Goal: Task Accomplishment & Management: Manage account settings

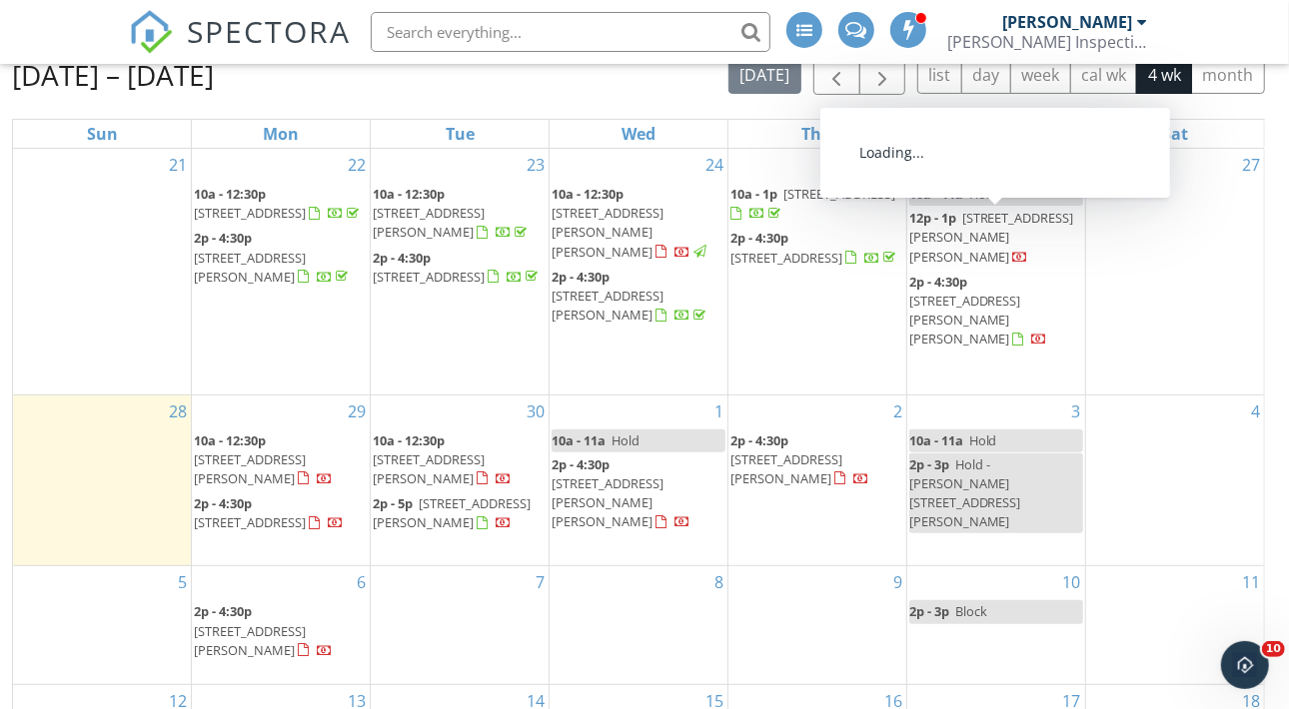
click at [983, 214] on span "525 Grovenburg Rd, Mason 48854" at bounding box center [991, 237] width 165 height 56
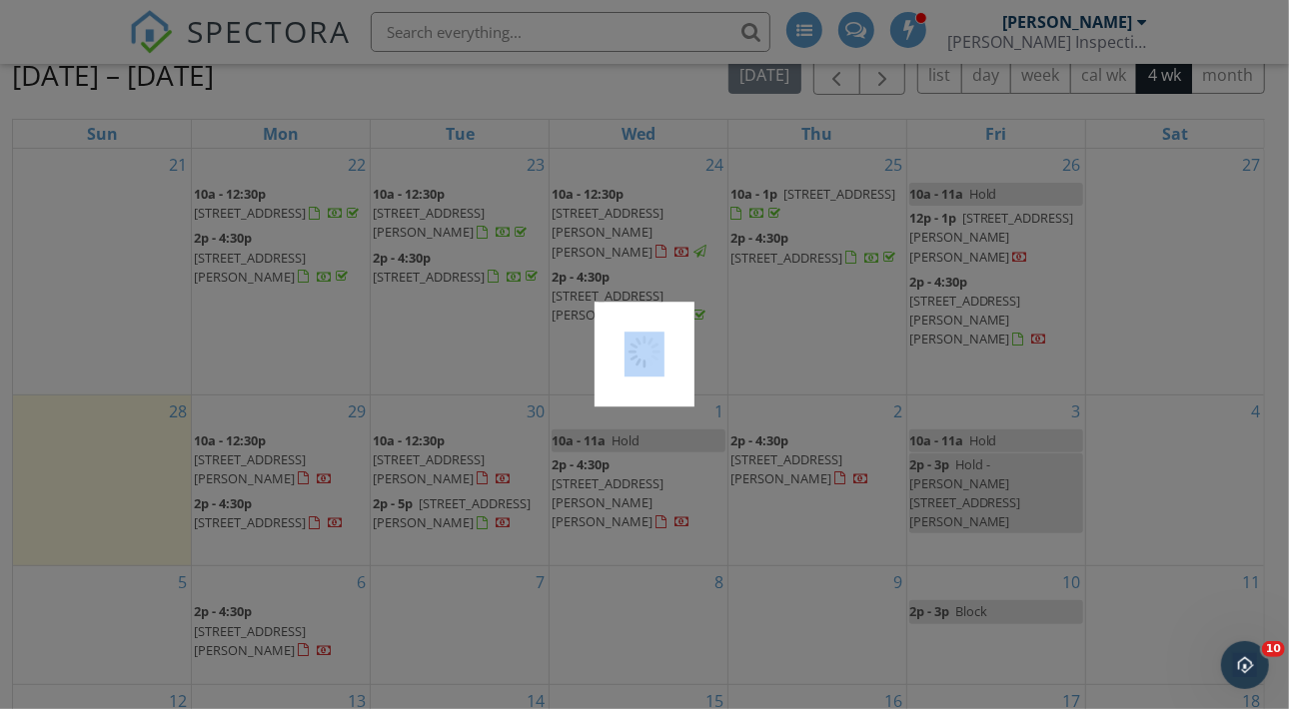
click at [983, 214] on div at bounding box center [644, 354] width 1289 height 709
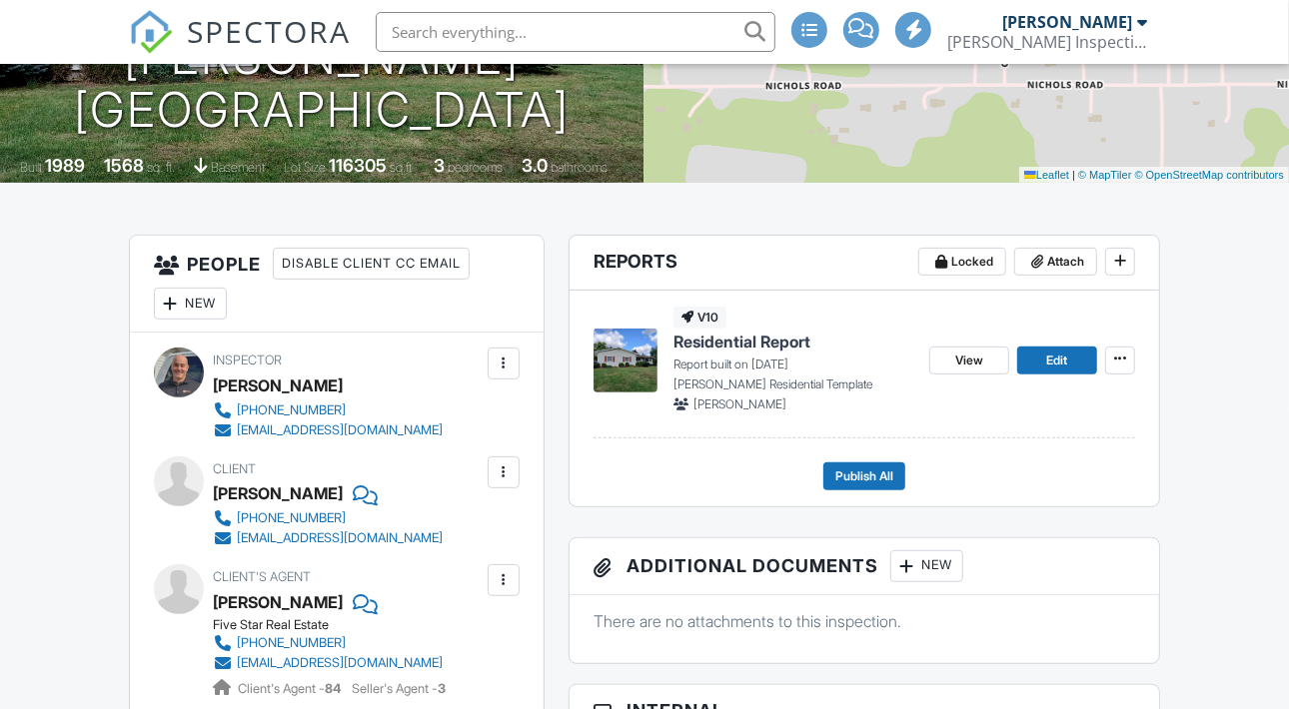
scroll to position [246, 0]
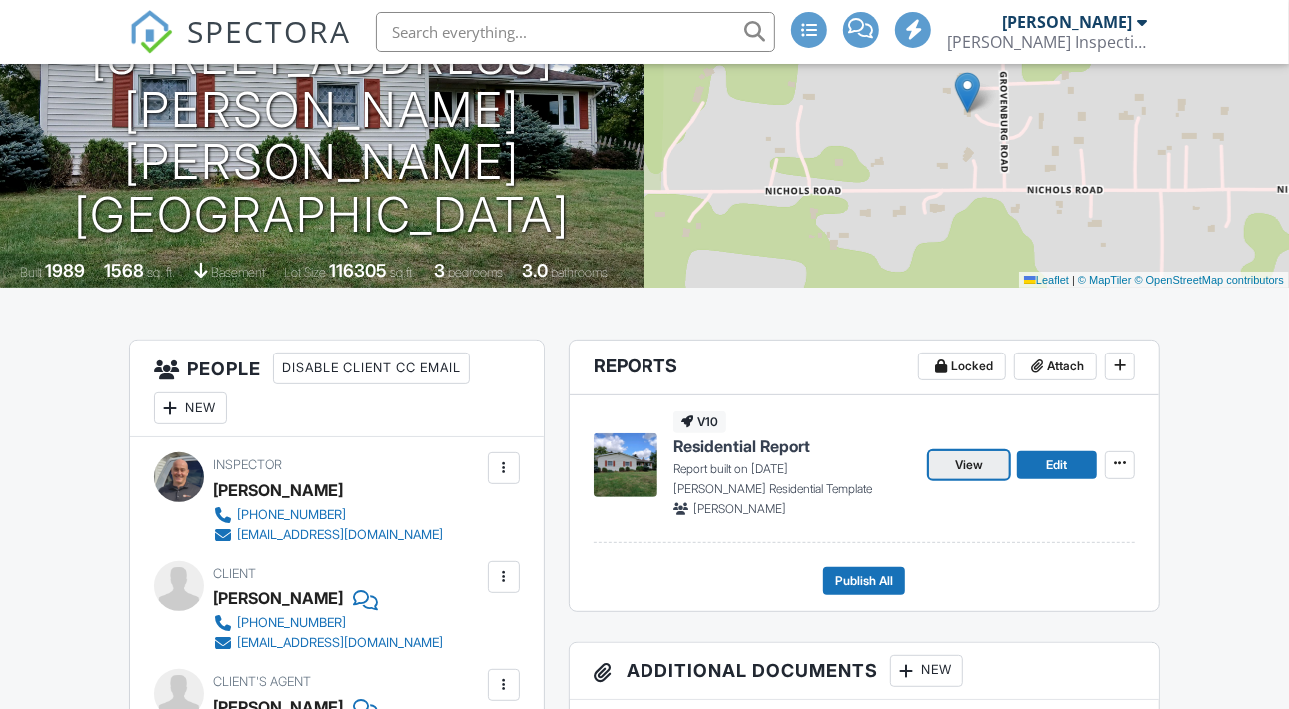
click at [971, 476] on span "View" at bounding box center [969, 466] width 28 height 20
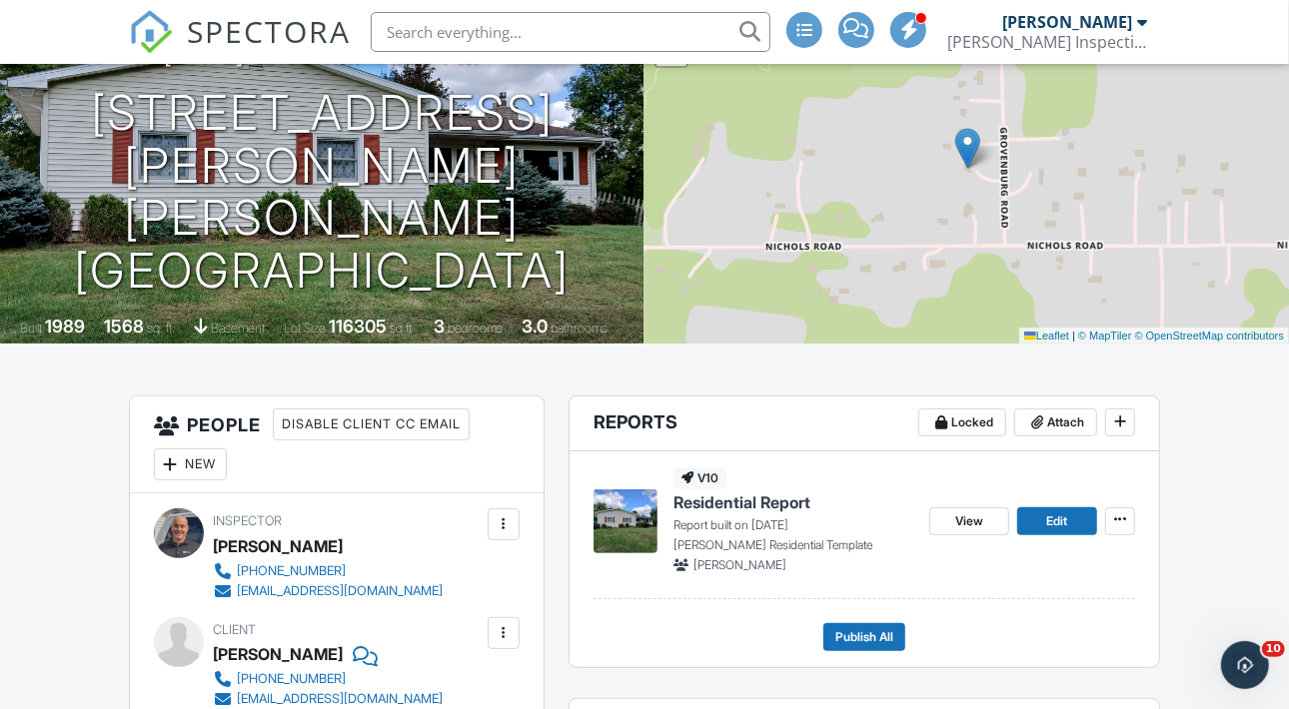
scroll to position [268, 0]
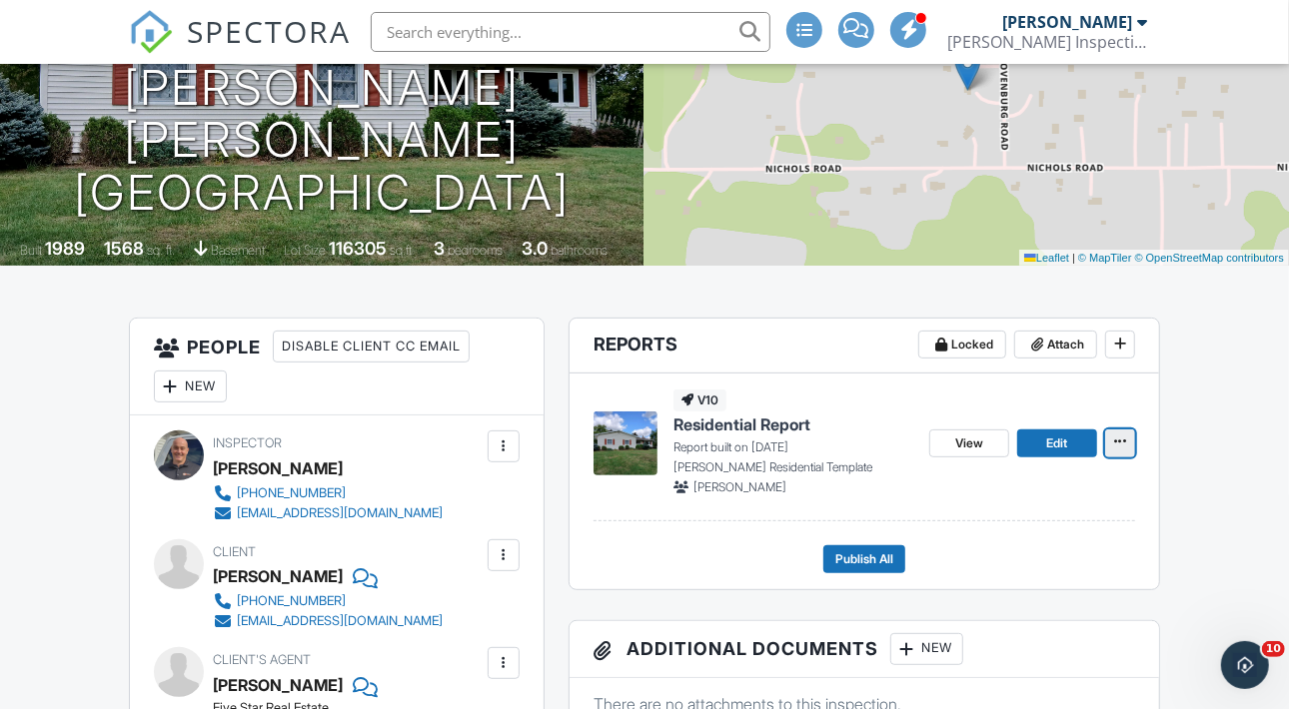
click at [1112, 452] on span at bounding box center [1120, 442] width 20 height 20
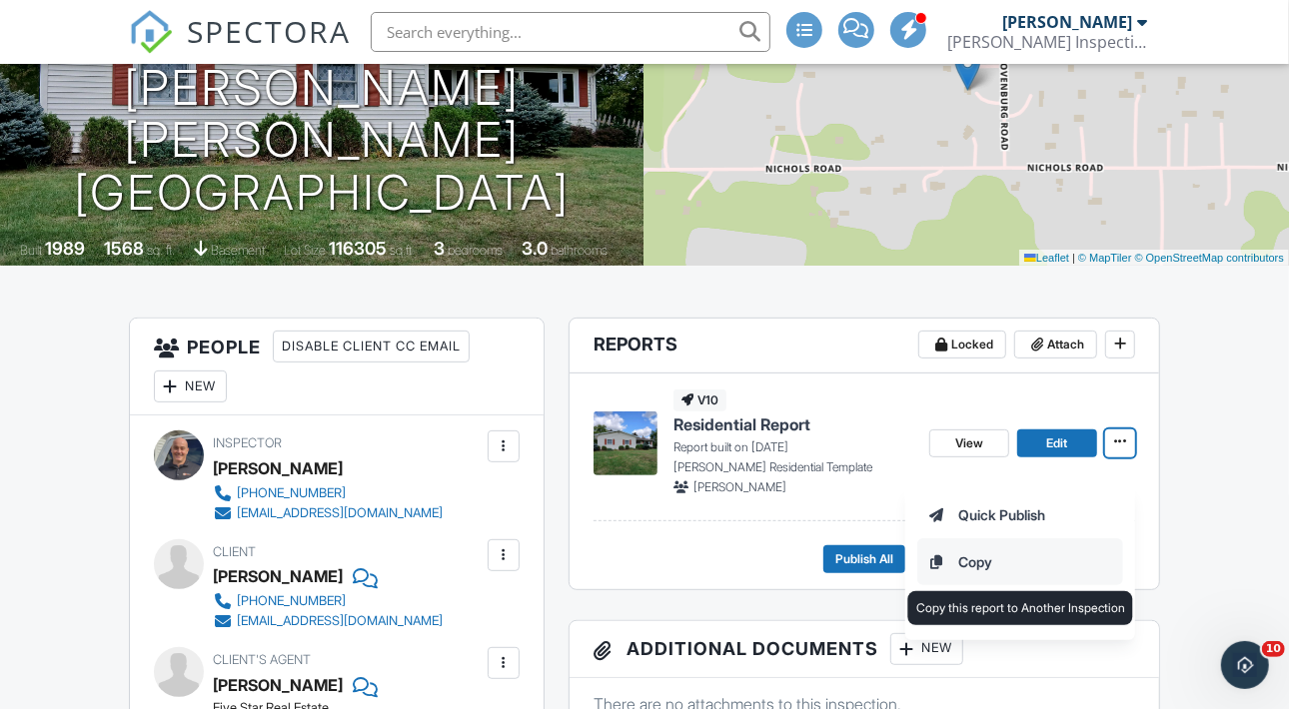
click at [978, 561] on input "Copy" at bounding box center [1020, 562] width 204 height 45
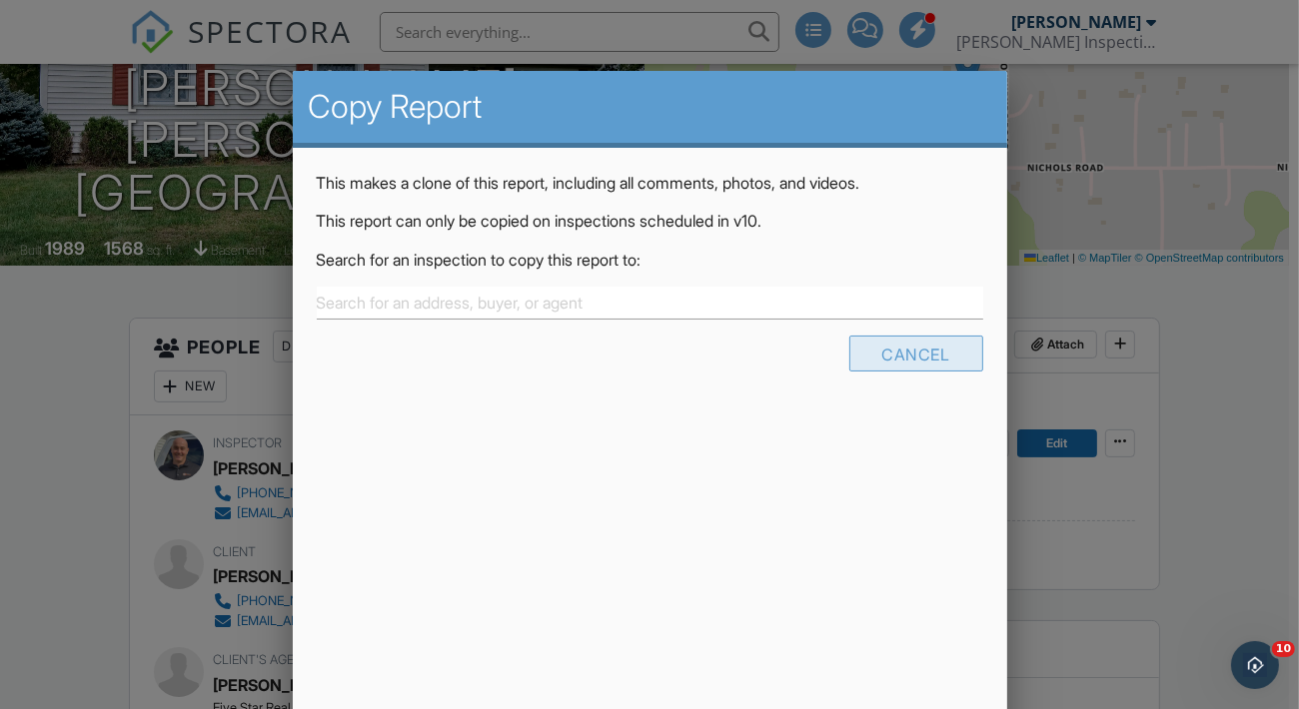
click at [920, 355] on div "Cancel" at bounding box center [916, 354] width 134 height 36
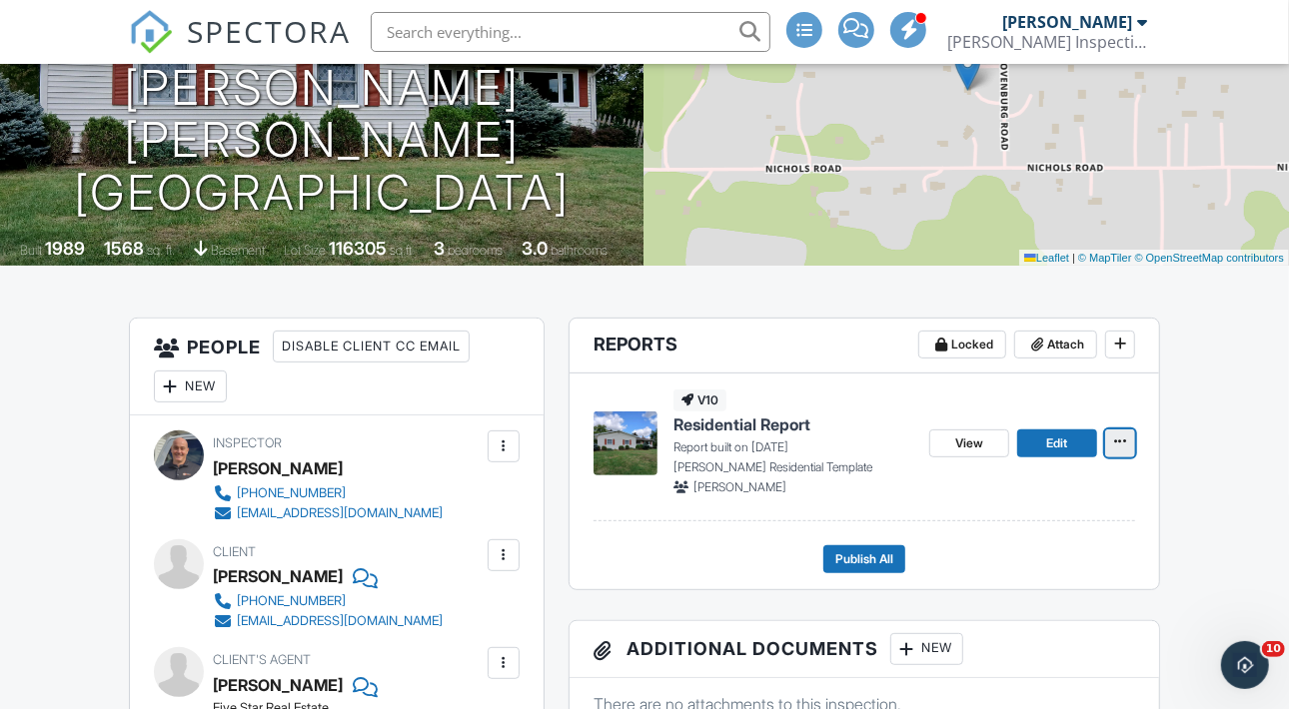
click at [1126, 451] on span at bounding box center [1120, 442] width 20 height 20
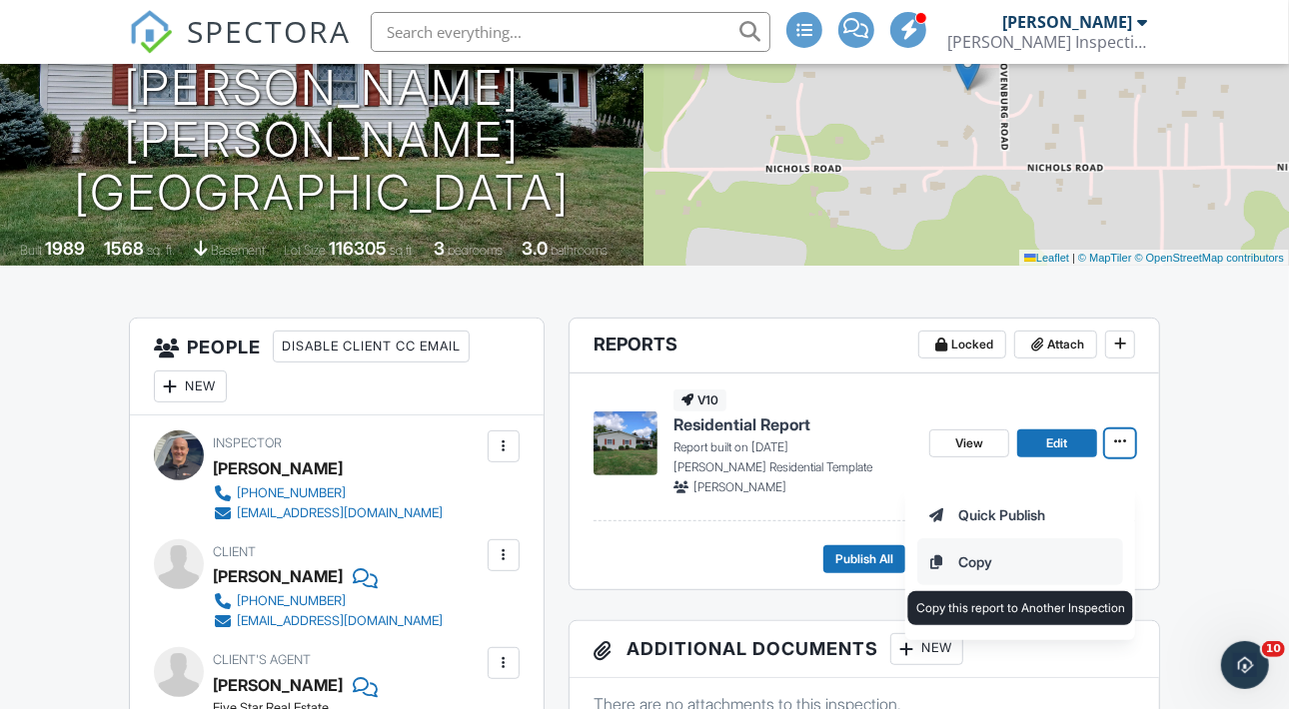
click at [967, 554] on input "Copy" at bounding box center [1020, 562] width 204 height 45
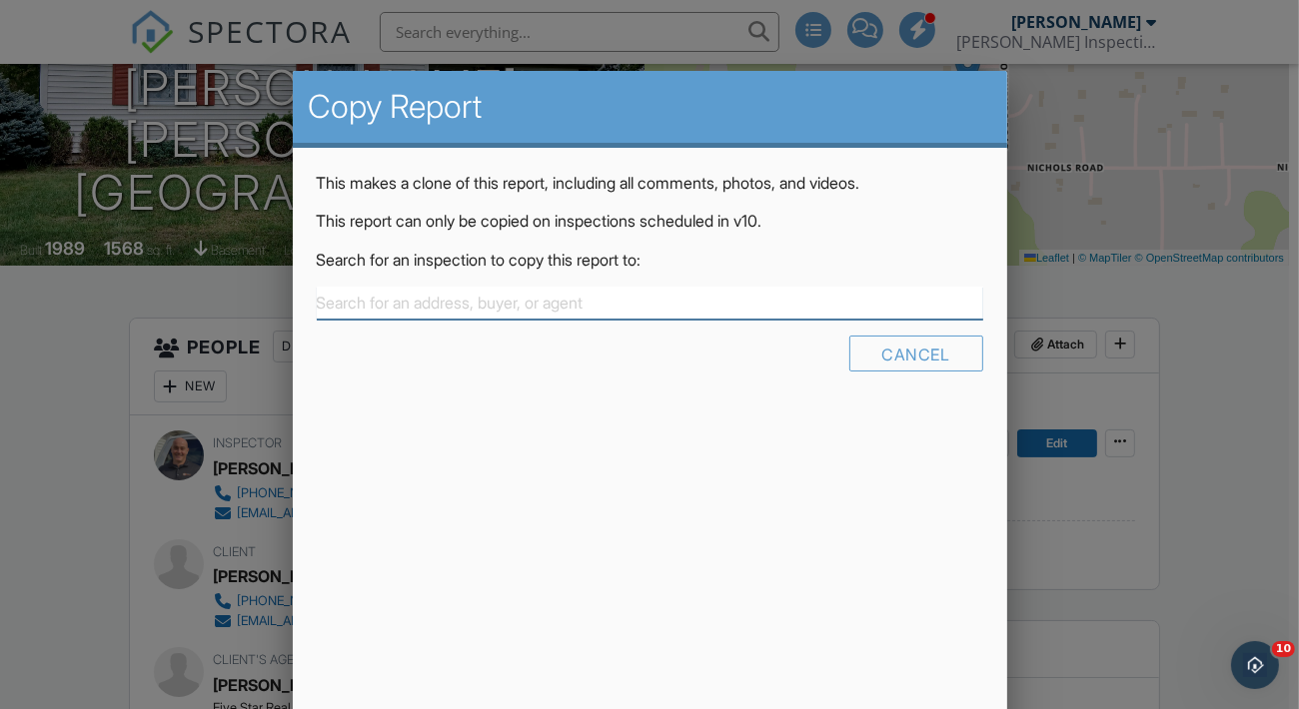
click at [598, 303] on input "text" at bounding box center [650, 303] width 666 height 33
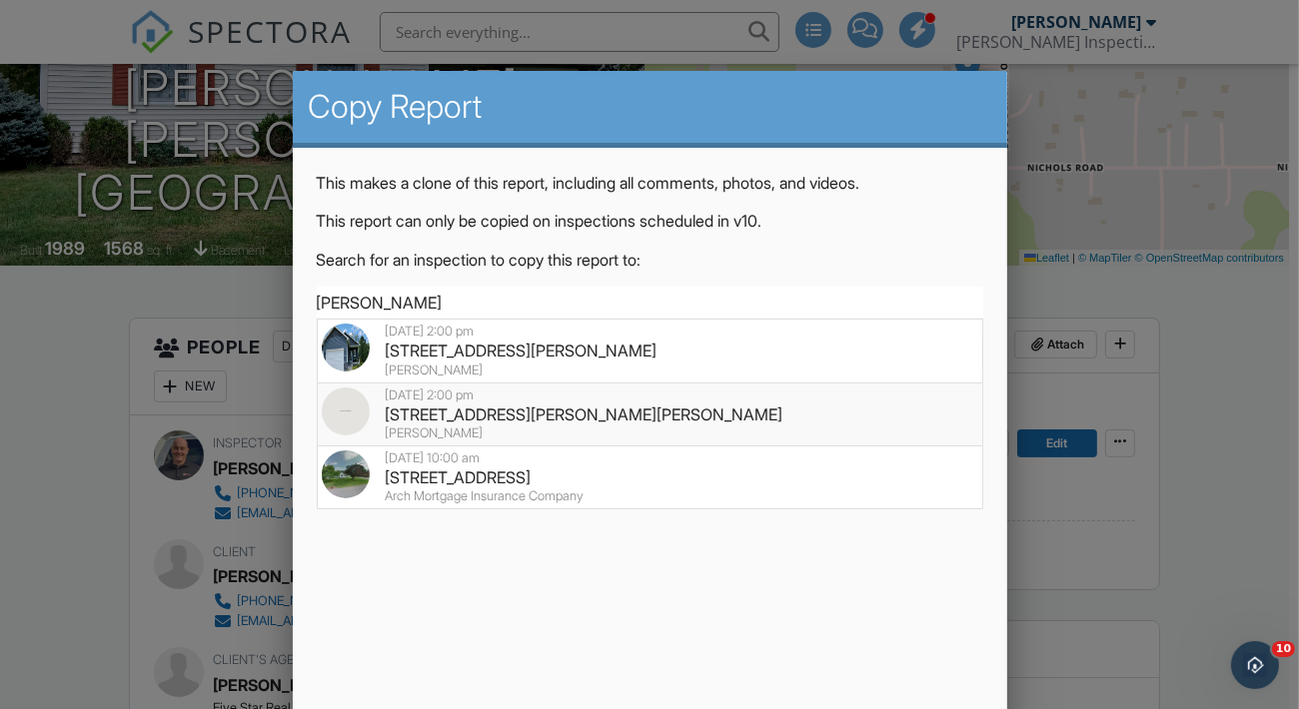
click at [508, 421] on div "6356 Toles Rd, Eaton Rapids, MI 48827" at bounding box center [650, 415] width 656 height 22
type input "6356 Toles Rd, Eaton Rapids, MI 48827"
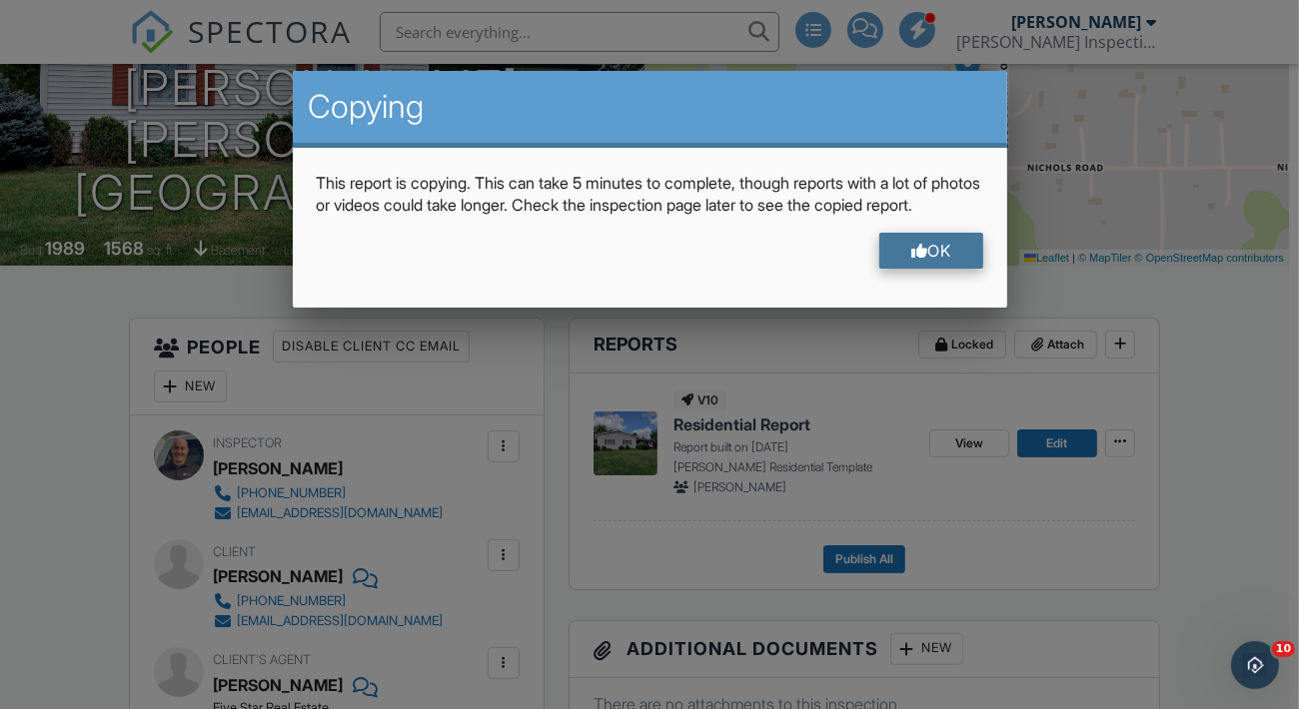
click at [931, 269] on div "OK" at bounding box center [931, 251] width 104 height 36
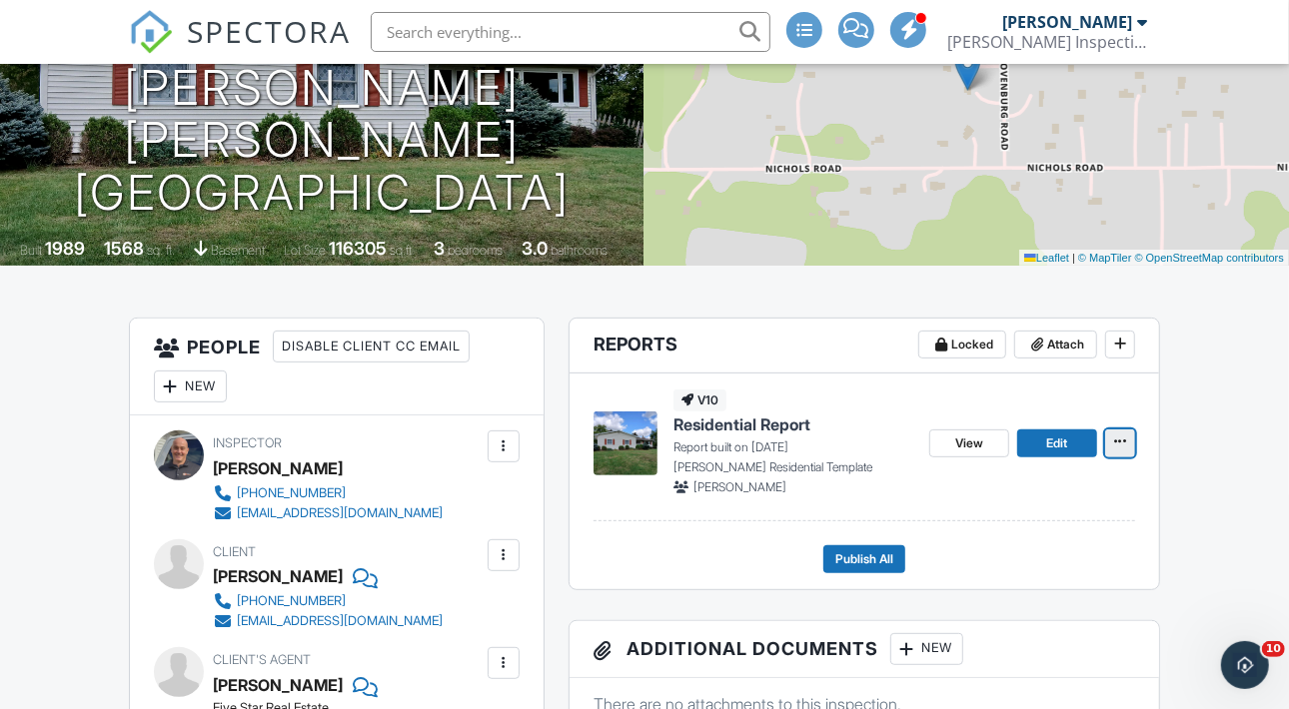
click at [1121, 449] on icon at bounding box center [1120, 442] width 12 height 14
click at [1039, 458] on link "Edit" at bounding box center [1057, 444] width 80 height 28
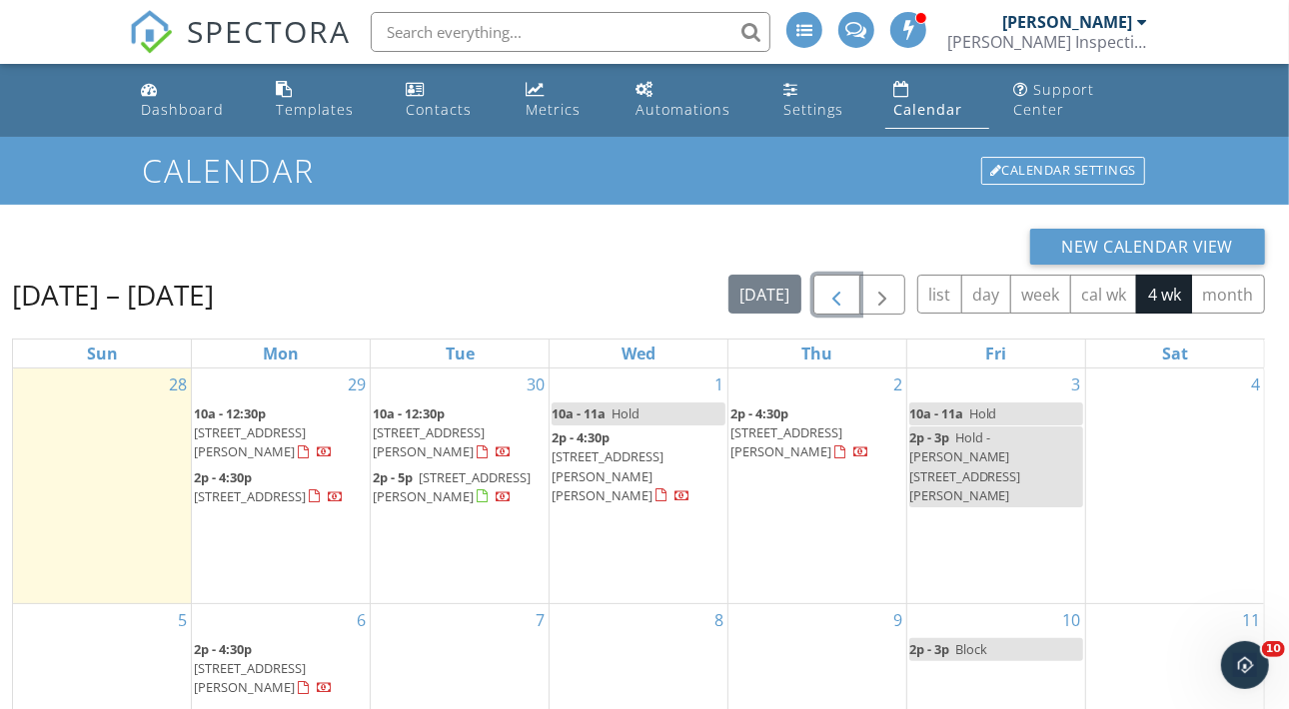
click at [841, 302] on span "button" at bounding box center [836, 296] width 24 height 24
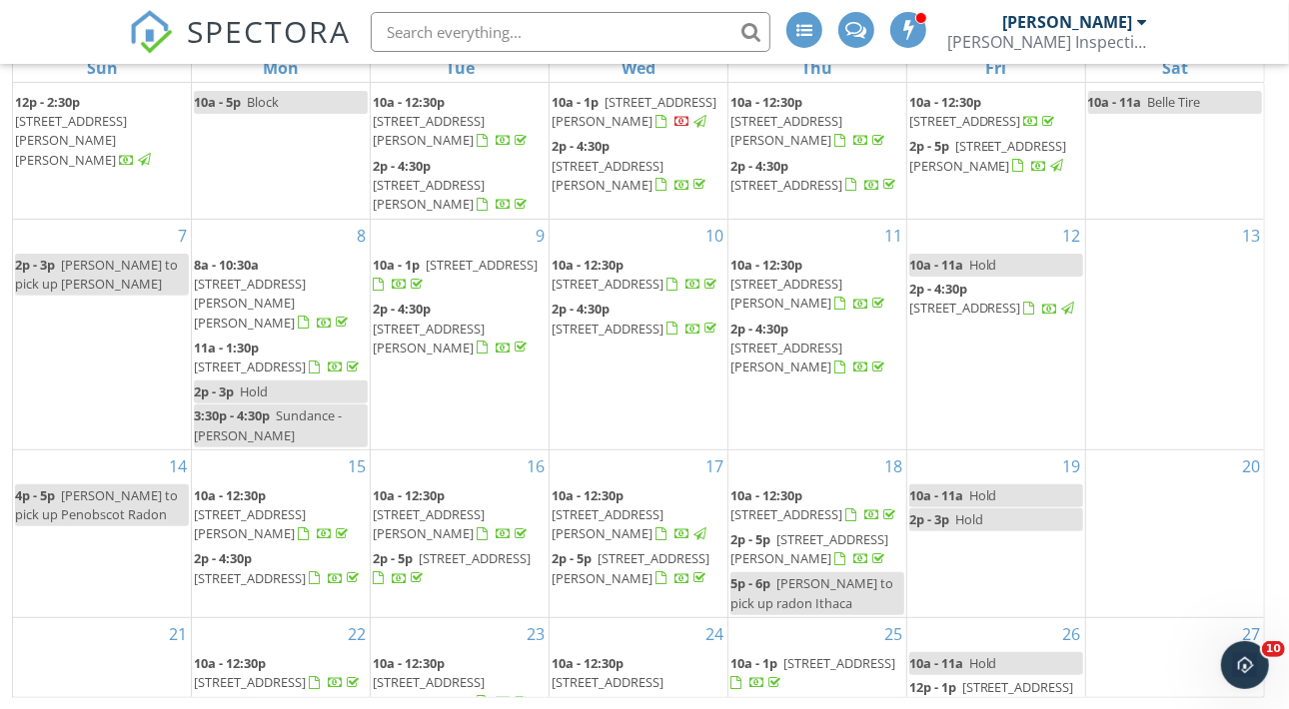
scroll to position [39, 0]
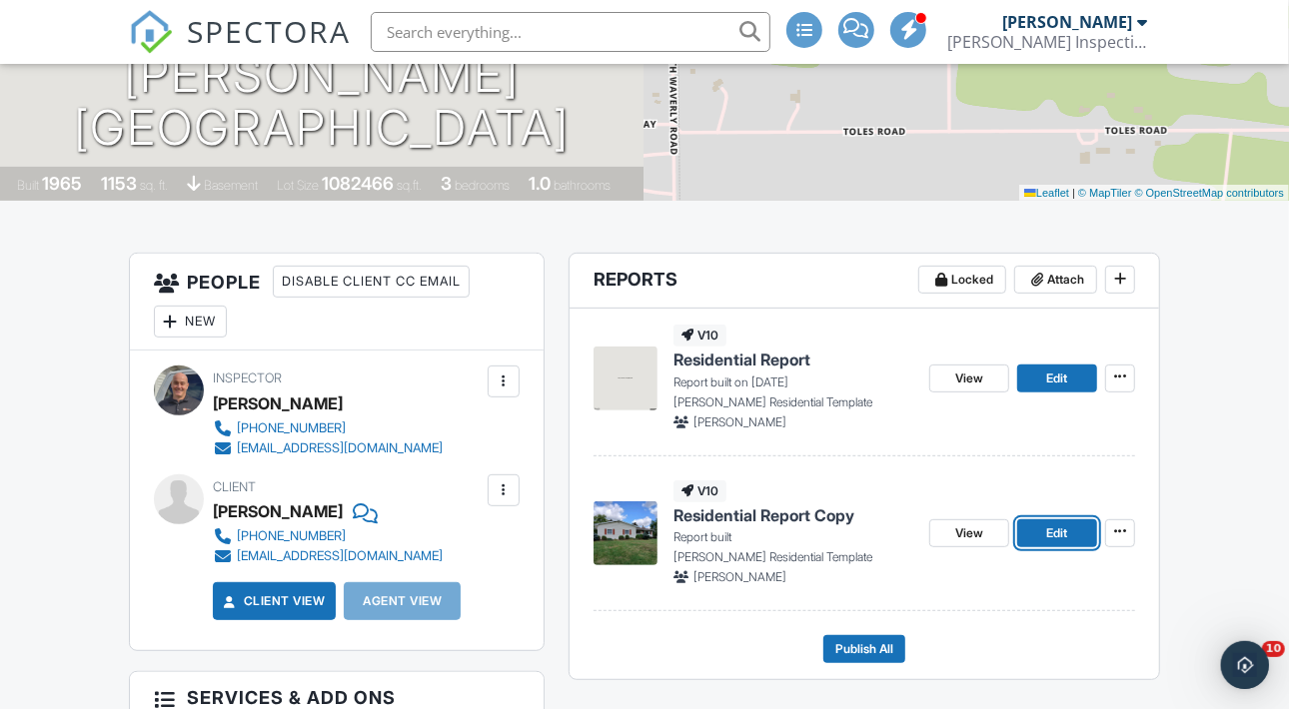
click at [1047, 544] on span "Edit" at bounding box center [1057, 534] width 21 height 20
